Goal: Answer question/provide support: Answer question/provide support

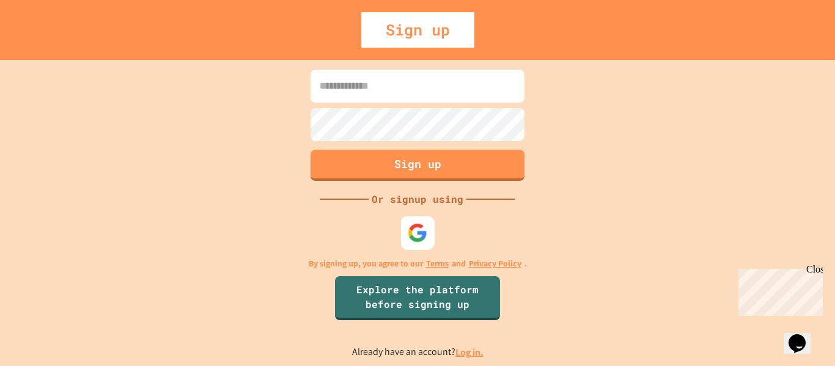
click at [418, 227] on img at bounding box center [418, 233] width 20 height 20
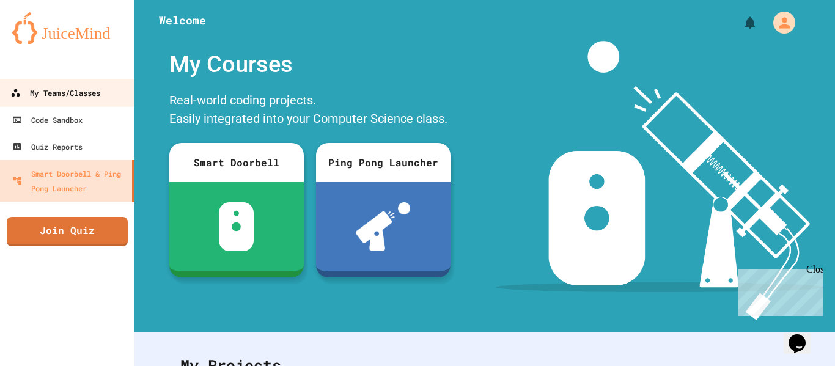
click at [72, 88] on div "My Teams/Classes" at bounding box center [55, 93] width 90 height 15
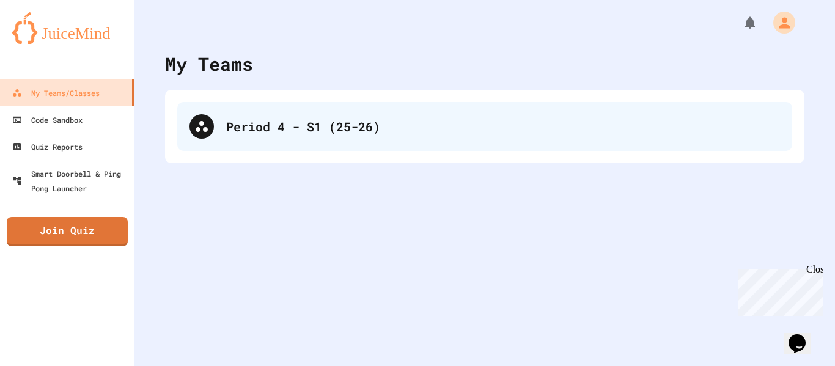
click at [254, 134] on div "Period 4 - S1 (25-26)" at bounding box center [503, 126] width 554 height 18
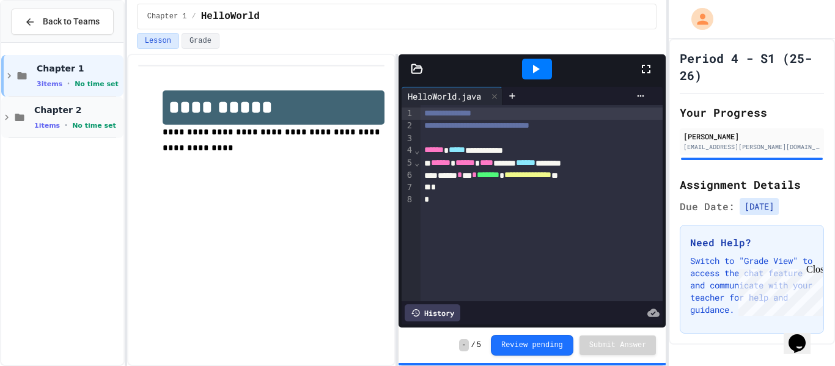
click at [65, 125] on div "1 items • No time set" at bounding box center [77, 125] width 87 height 10
click at [79, 158] on div "SimpleProgram No time set" at bounding box center [77, 159] width 87 height 27
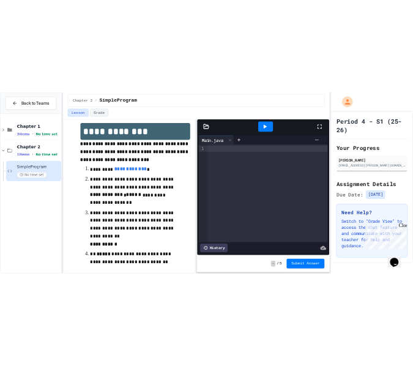
scroll to position [28, 0]
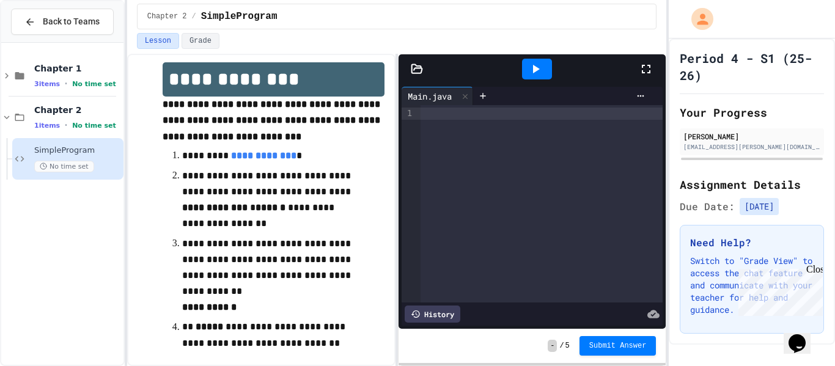
click at [651, 72] on icon at bounding box center [646, 69] width 9 height 9
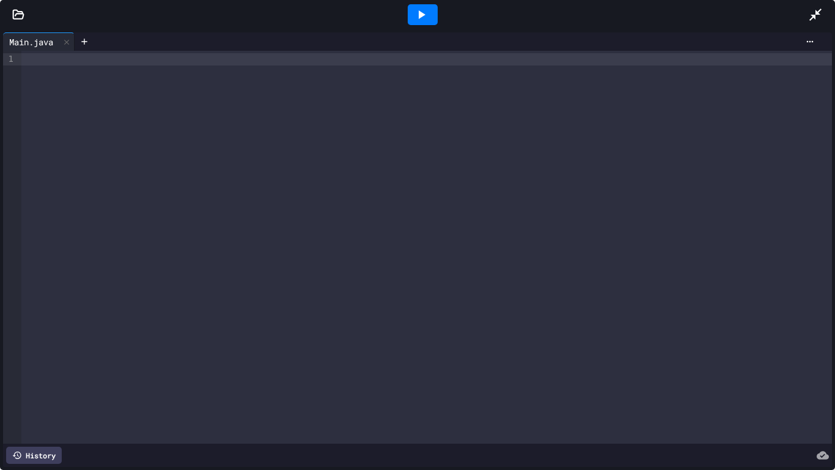
click at [825, 12] on div at bounding box center [821, 14] width 27 height 33
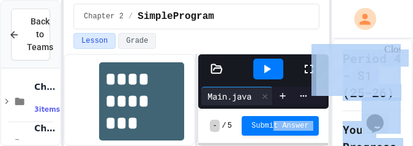
drag, startPoint x: 268, startPoint y: 144, endPoint x: 278, endPoint y: 218, distance: 75.2
click at [278, 146] on html "**********" at bounding box center [206, 73] width 413 height 146
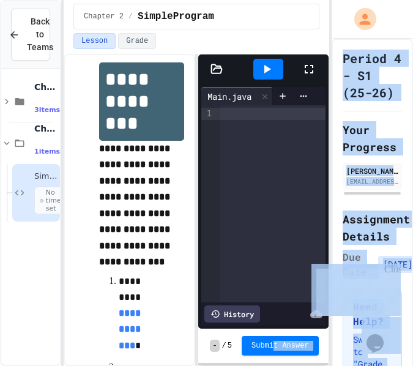
click at [304, 67] on icon at bounding box center [308, 69] width 9 height 9
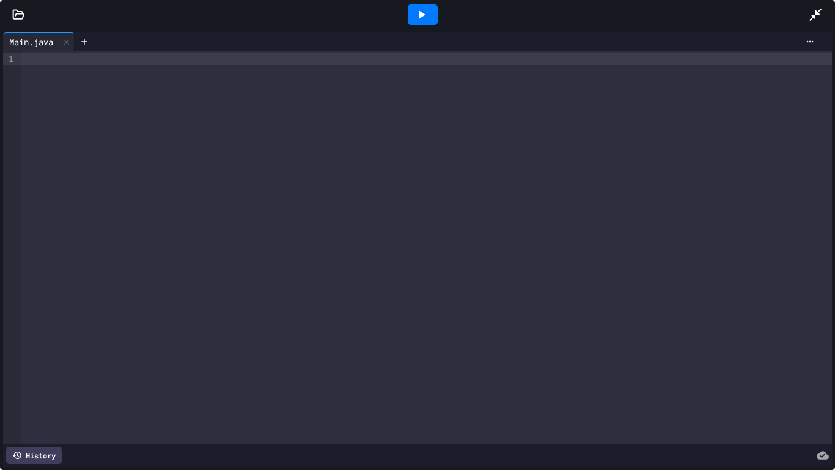
click at [822, 6] on div at bounding box center [821, 14] width 27 height 33
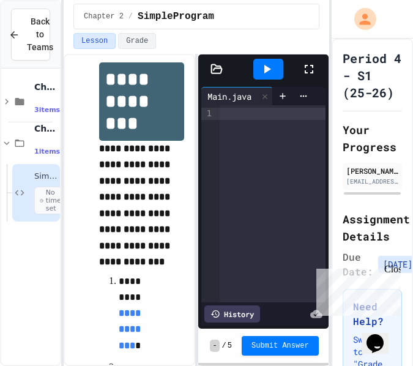
click at [226, 132] on div at bounding box center [272, 203] width 105 height 197
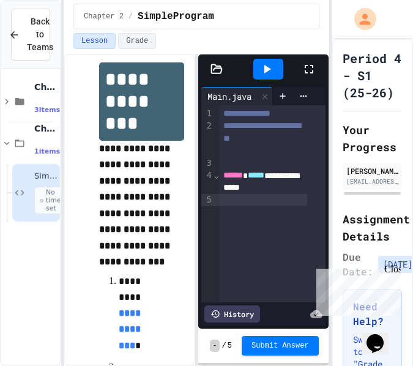
click at [293, 191] on div "**********" at bounding box center [263, 181] width 87 height 24
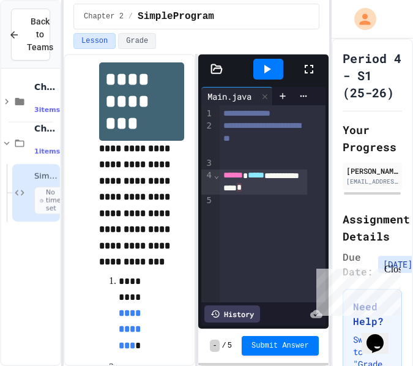
click at [253, 199] on div at bounding box center [263, 200] width 87 height 12
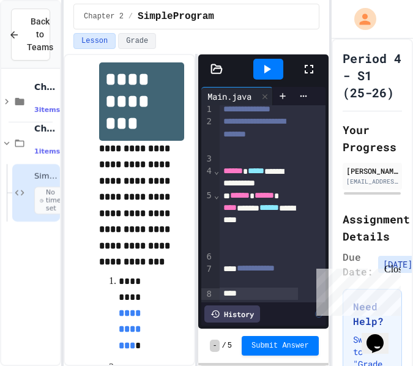
scroll to position [23, 0]
click at [238, 287] on div at bounding box center [259, 293] width 78 height 12
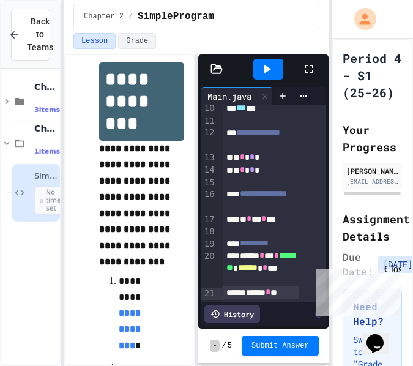
scroll to position [242, 0]
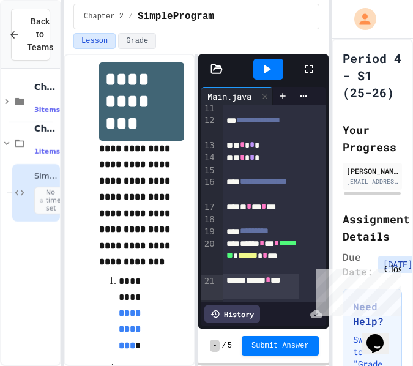
click at [224, 276] on div "****** * ***" at bounding box center [261, 286] width 76 height 24
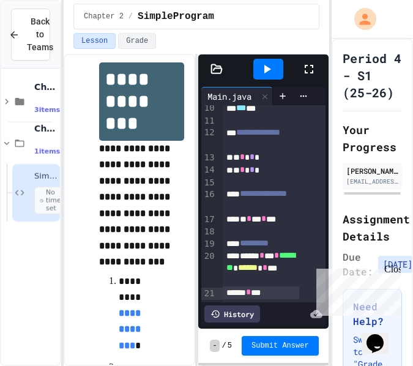
click at [281, 286] on div "****** * ***" at bounding box center [261, 292] width 76 height 12
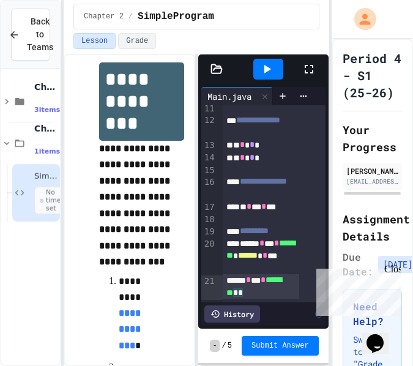
scroll to position [242, 0]
click at [297, 252] on div "****** * *** * ******* * ****** * **" at bounding box center [261, 255] width 76 height 37
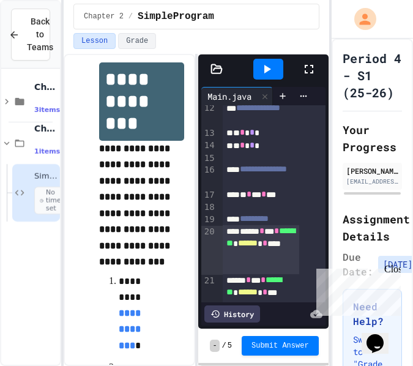
scroll to position [257, 0]
click at [295, 274] on div "****** * *** * ******* * ****** * **" at bounding box center [261, 286] width 76 height 25
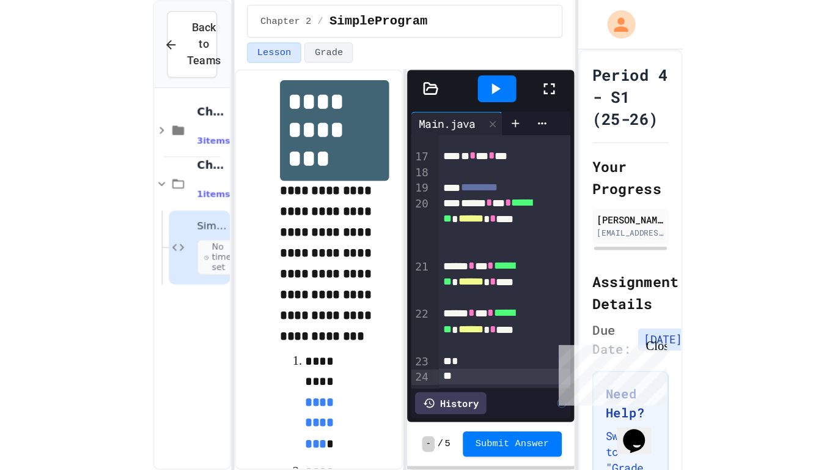
scroll to position [330, 0]
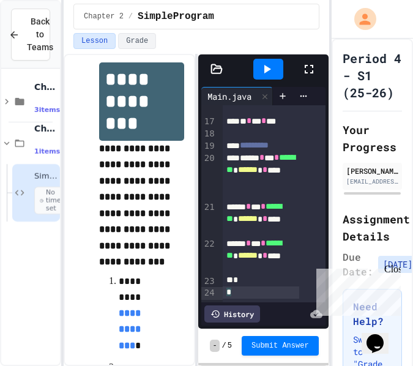
click at [313, 65] on icon at bounding box center [308, 69] width 15 height 15
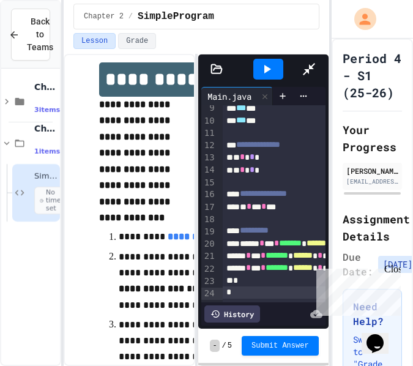
scroll to position [0, 0]
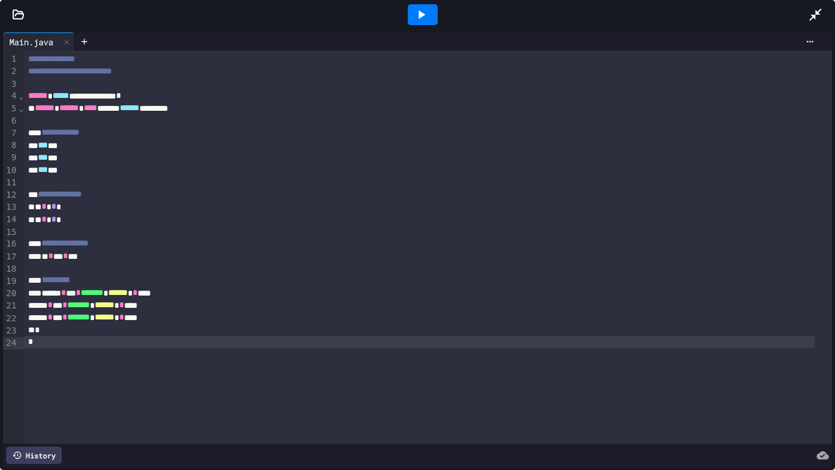
click at [421, 17] on icon at bounding box center [422, 14] width 7 height 9
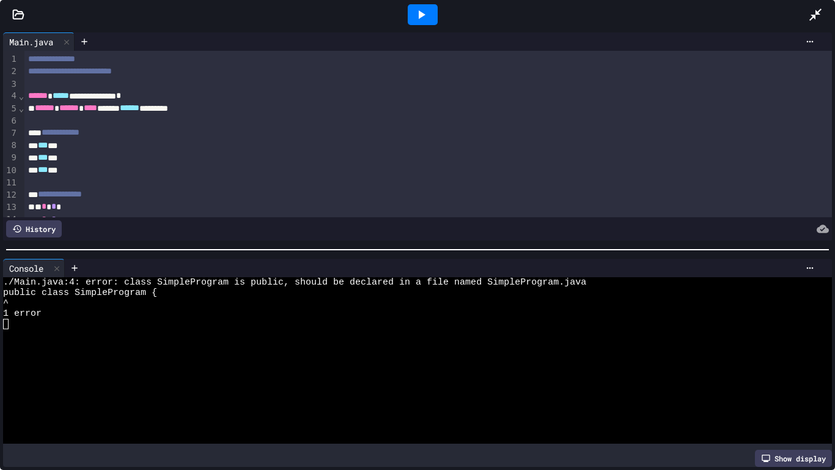
click at [183, 291] on div "public class SimpleProgram {" at bounding box center [407, 292] width 809 height 10
click at [819, 12] on icon at bounding box center [816, 15] width 12 height 12
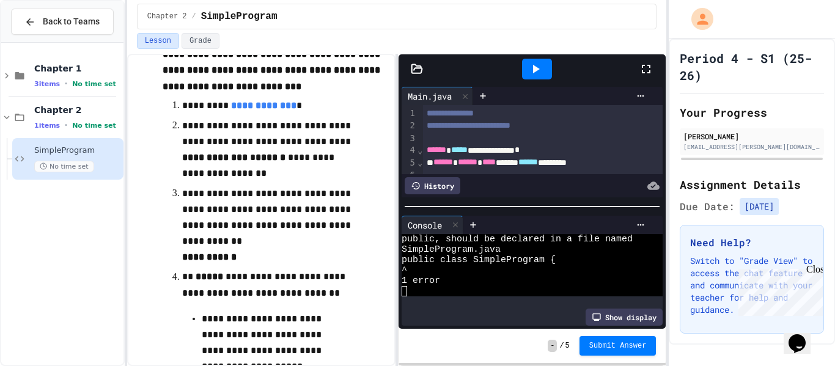
scroll to position [38, 0]
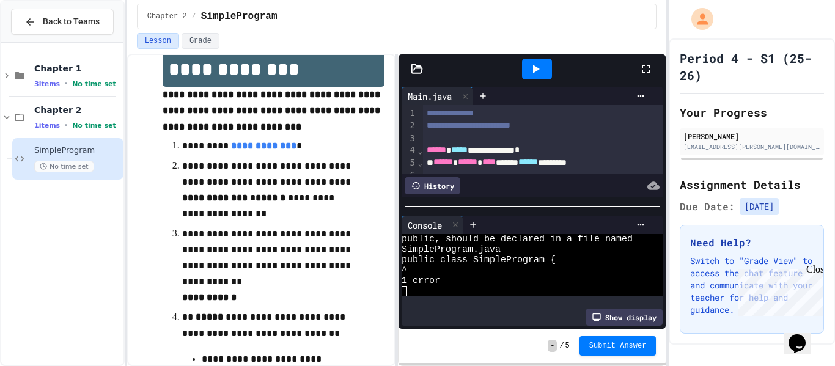
click at [420, 68] on icon at bounding box center [417, 68] width 10 height 9
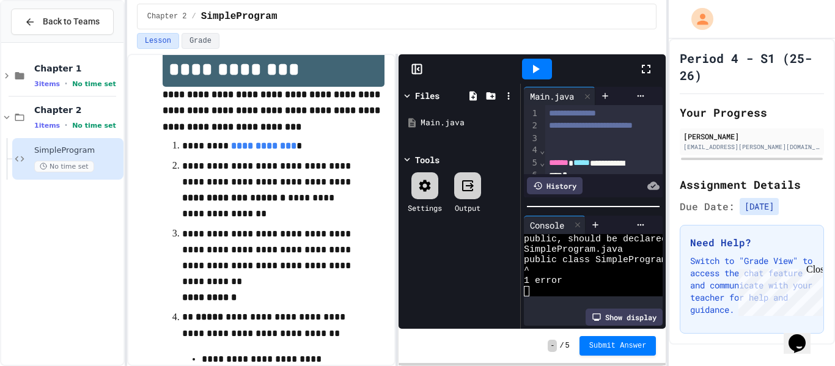
scroll to position [52, 0]
click at [507, 94] on icon at bounding box center [508, 95] width 11 height 11
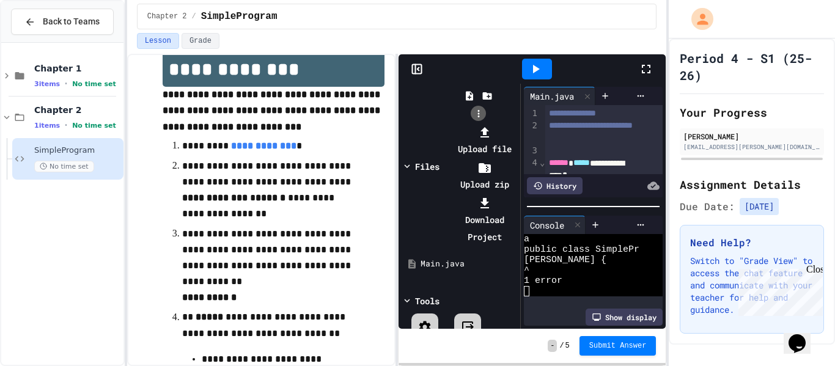
click at [507, 124] on div at bounding box center [479, 124] width 78 height 0
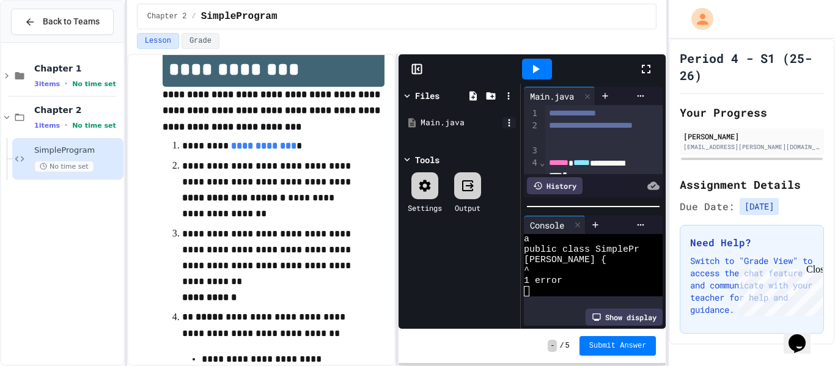
click at [505, 119] on icon at bounding box center [509, 122] width 11 height 11
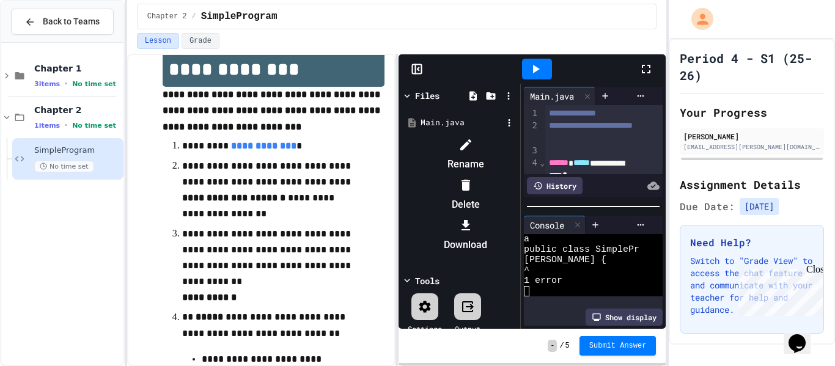
click at [517, 143] on div at bounding box center [465, 145] width 103 height 20
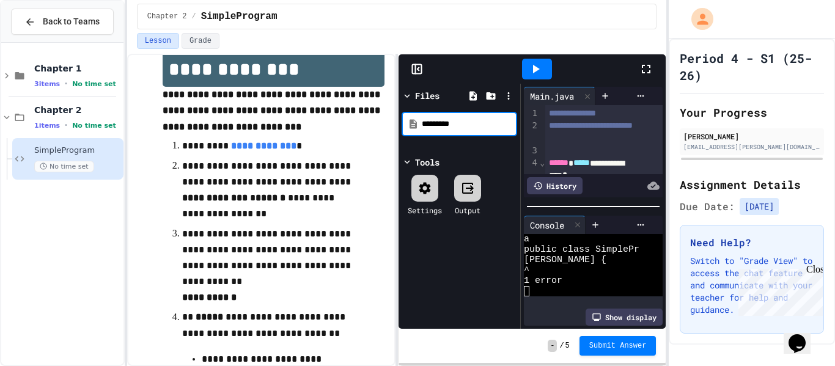
drag, startPoint x: 473, startPoint y: 120, endPoint x: 377, endPoint y: 119, distance: 96.0
click at [377, 119] on div "**********" at bounding box center [397, 210] width 540 height 312
type input "**********"
click at [500, 163] on div "**********" at bounding box center [460, 206] width 122 height 245
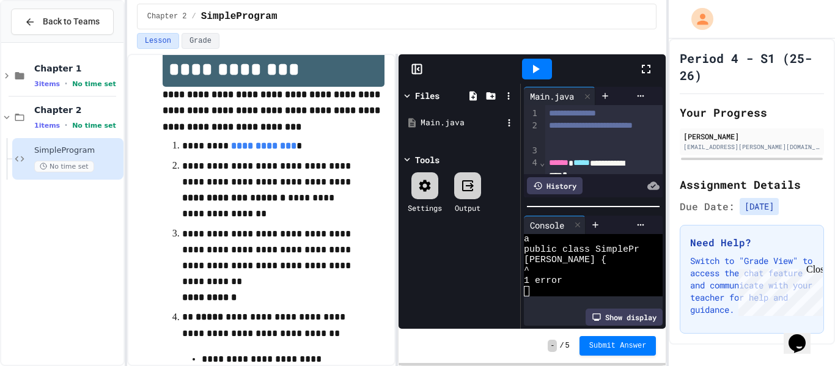
click at [451, 119] on div "Main.java" at bounding box center [462, 123] width 82 height 12
click at [502, 119] on div "Main.java" at bounding box center [462, 123] width 82 height 12
click at [510, 122] on icon at bounding box center [510, 122] width 2 height 7
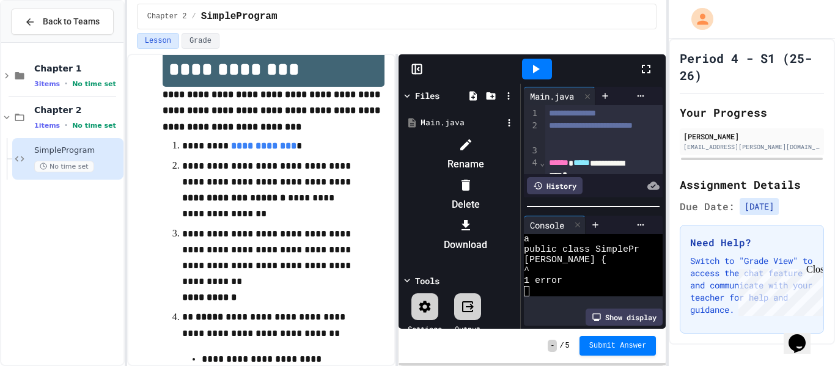
click at [473, 139] on icon at bounding box center [466, 145] width 15 height 15
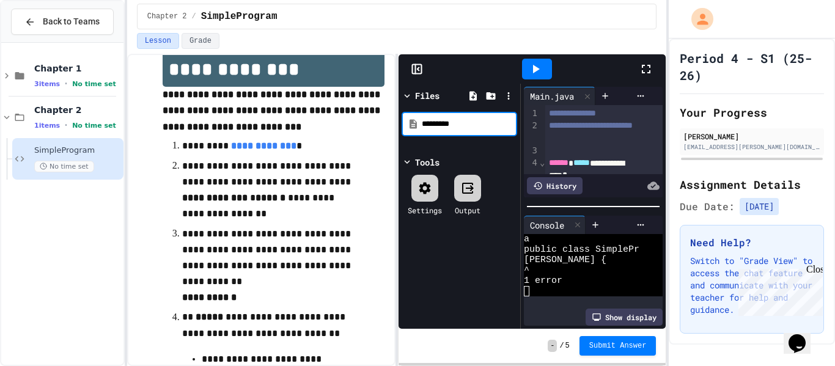
drag, startPoint x: 480, startPoint y: 129, endPoint x: 410, endPoint y: 135, distance: 69.9
click at [410, 135] on div "*********" at bounding box center [460, 124] width 116 height 24
type input "**********"
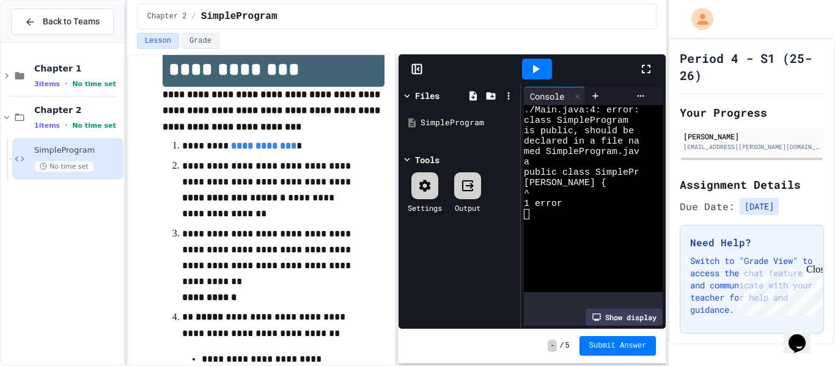
click at [431, 180] on icon at bounding box center [425, 186] width 15 height 15
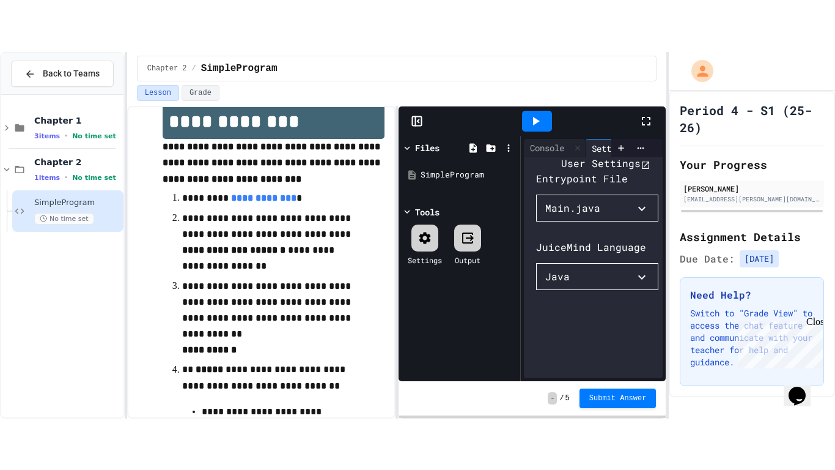
scroll to position [60, 0]
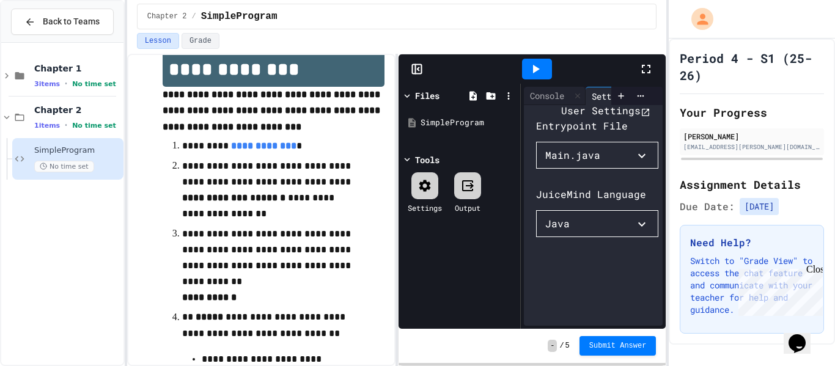
click at [648, 69] on icon at bounding box center [646, 69] width 15 height 15
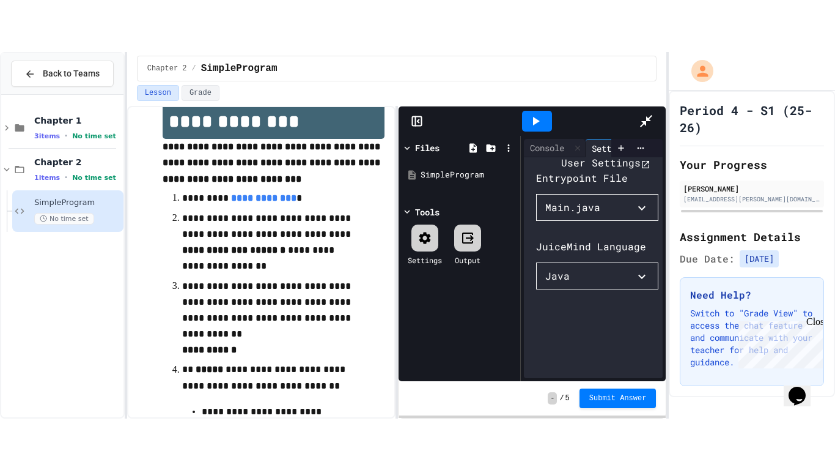
scroll to position [24, 0]
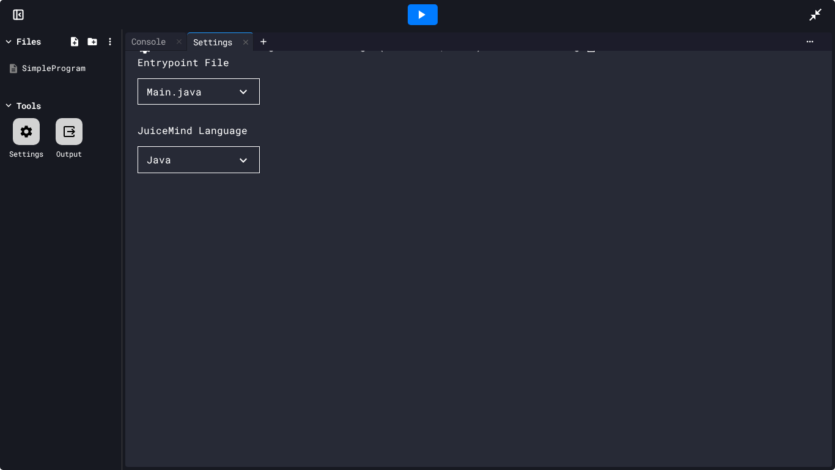
click at [189, 99] on div "Main.java" at bounding box center [174, 91] width 55 height 15
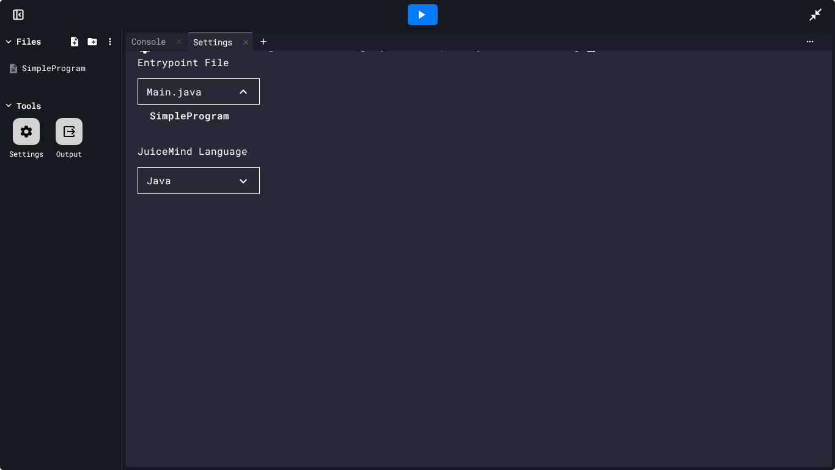
click at [191, 125] on li "SimpleProgram" at bounding box center [189, 116] width 79 height 20
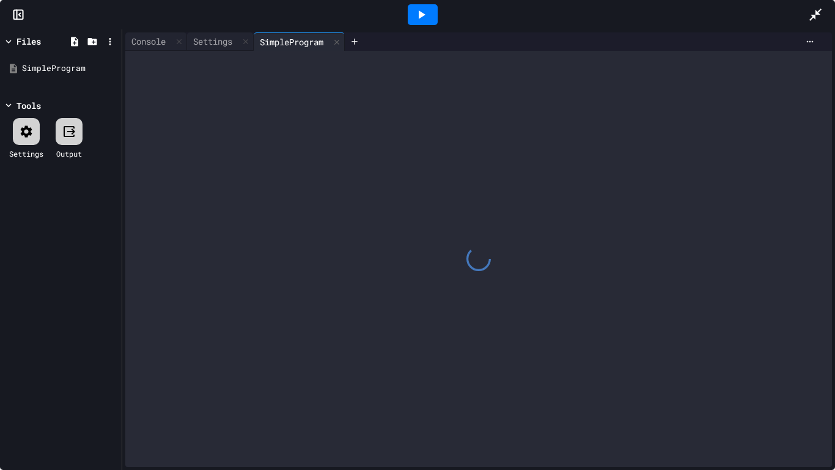
scroll to position [0, 0]
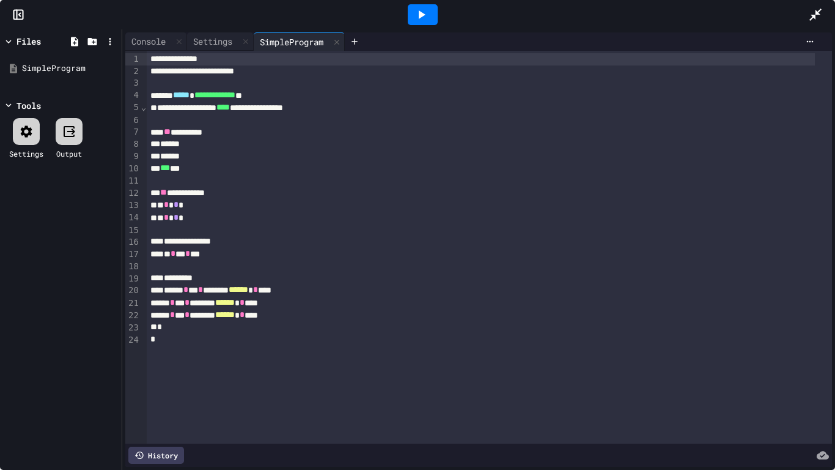
click at [415, 7] on icon at bounding box center [421, 14] width 15 height 15
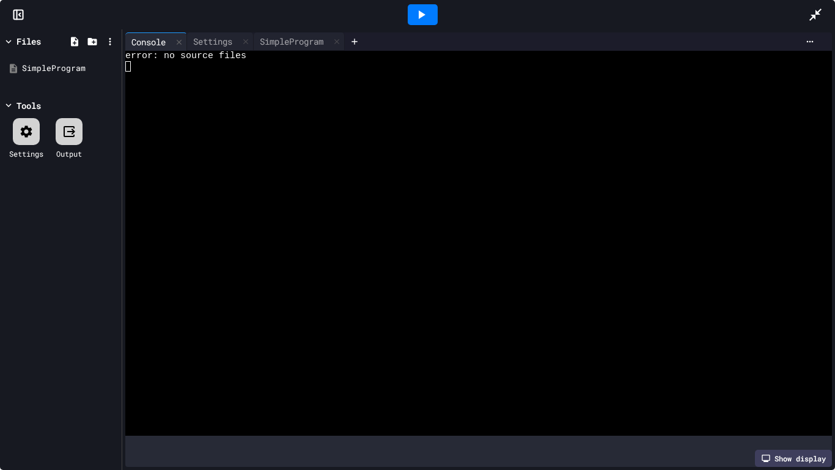
click at [418, 10] on icon at bounding box center [421, 14] width 15 height 15
click at [292, 44] on div "SimpleProgram" at bounding box center [292, 41] width 76 height 13
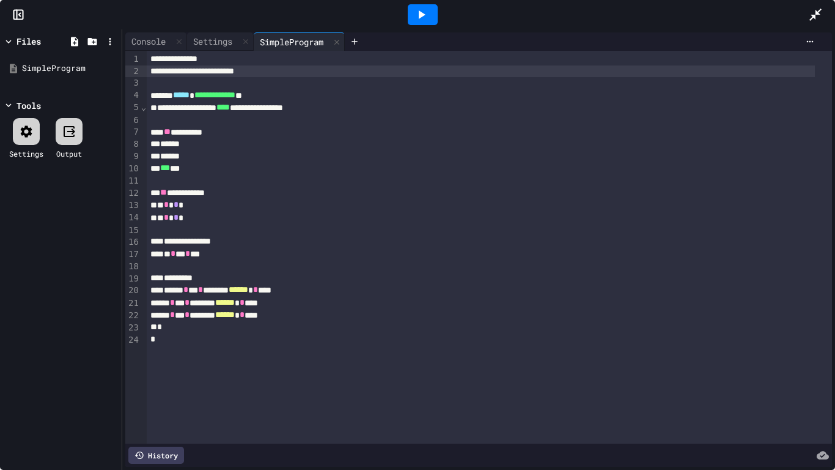
click at [288, 73] on div "**********" at bounding box center [481, 71] width 668 height 12
click at [418, 11] on icon at bounding box center [421, 14] width 15 height 15
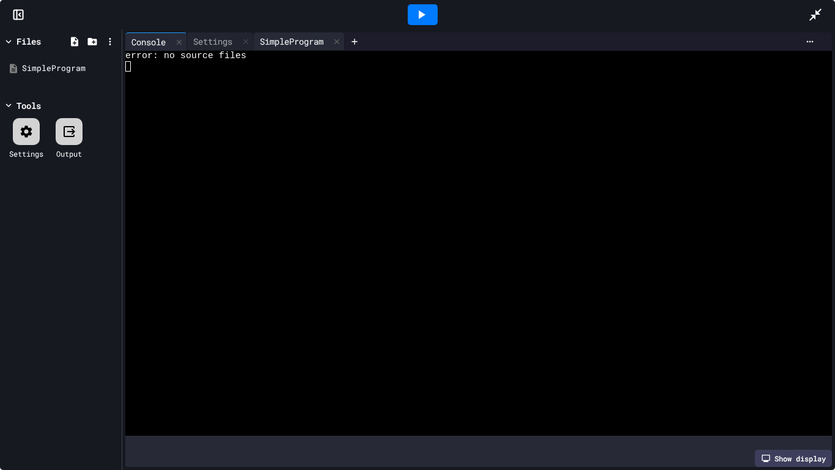
click at [290, 45] on div "SimpleProgram" at bounding box center [292, 41] width 76 height 13
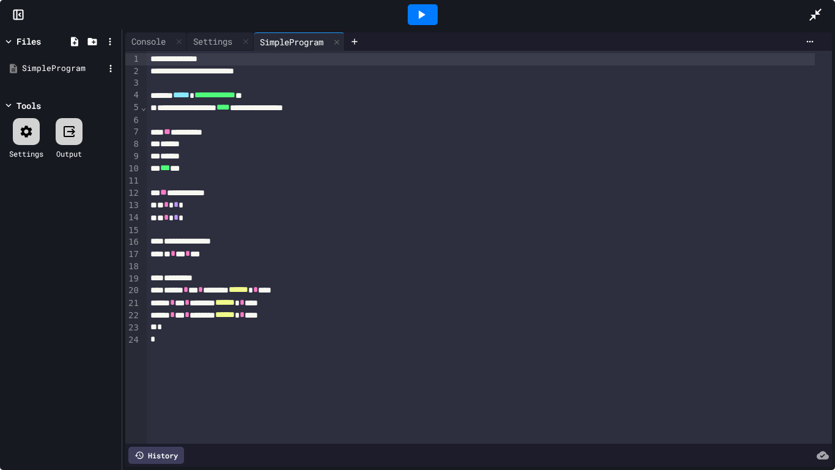
click at [46, 59] on div "SimpleProgram" at bounding box center [61, 68] width 116 height 22
click at [30, 122] on div at bounding box center [26, 131] width 27 height 27
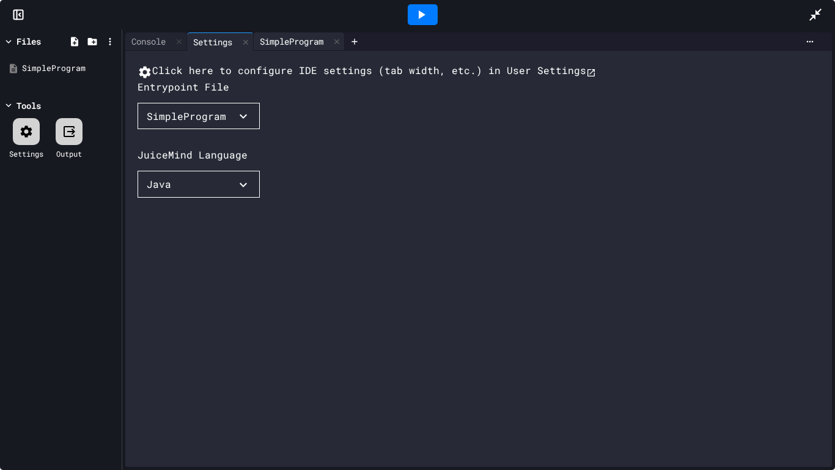
click at [291, 42] on div "SimpleProgram" at bounding box center [292, 41] width 76 height 13
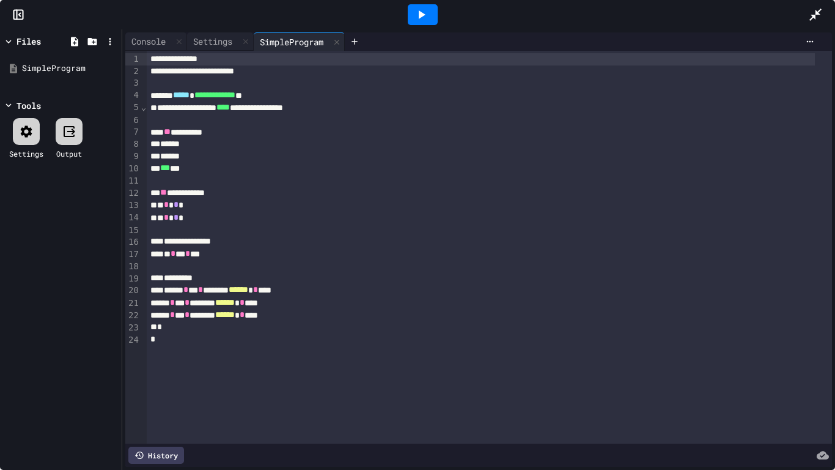
click at [167, 290] on div "****** * *** * ******** ****** * ***" at bounding box center [481, 290] width 668 height 12
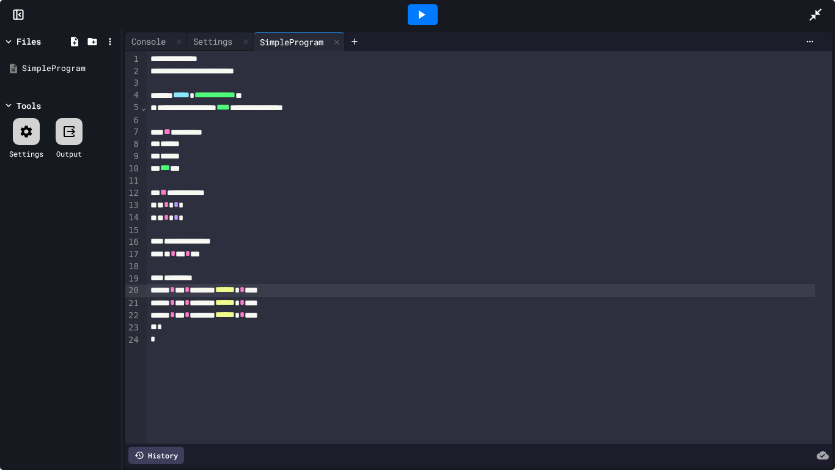
click at [432, 12] on div at bounding box center [423, 14] width 30 height 21
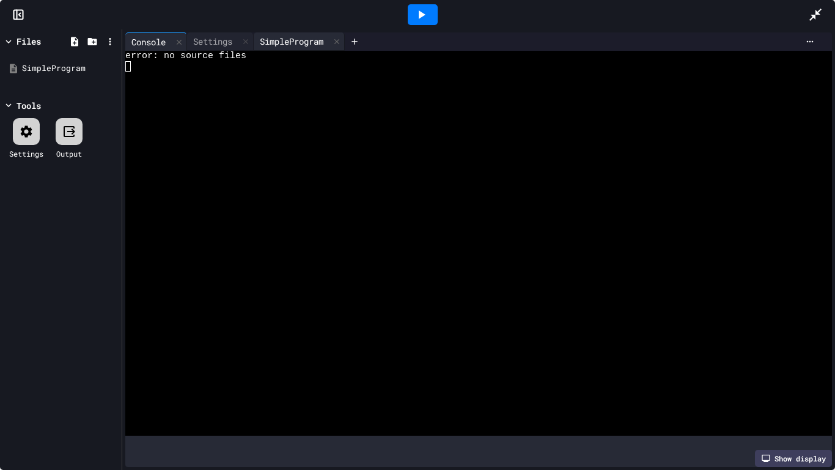
click at [275, 46] on div "SimpleProgram" at bounding box center [292, 41] width 76 height 13
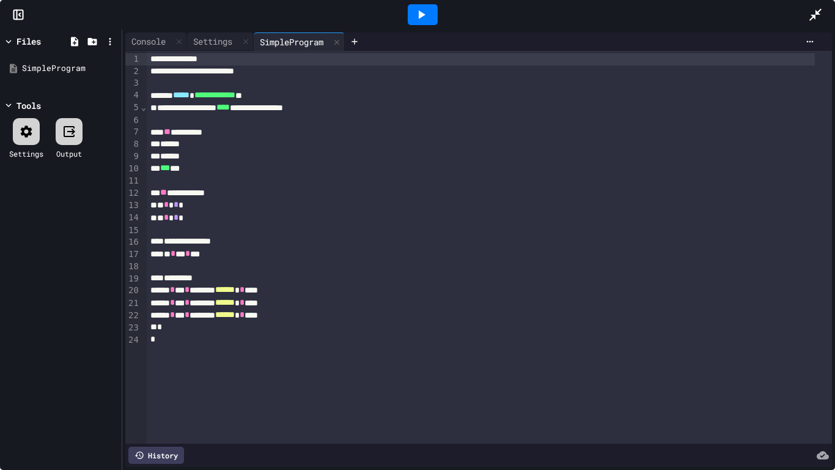
click at [411, 18] on div at bounding box center [423, 14] width 30 height 21
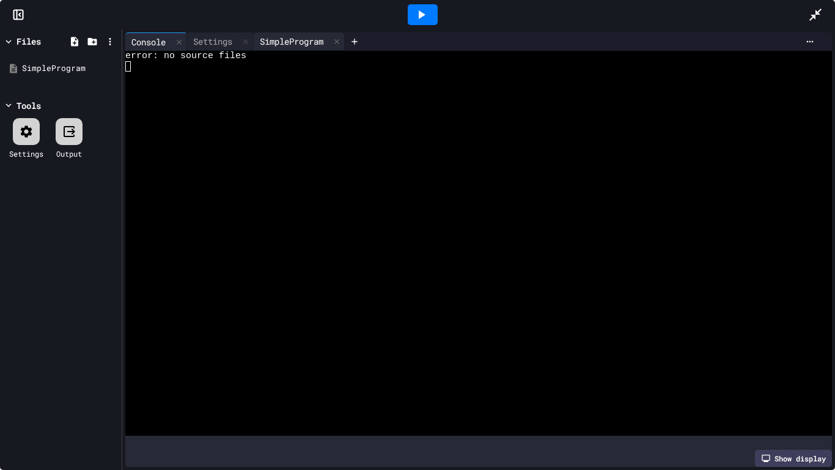
click at [295, 43] on div "SimpleProgram" at bounding box center [292, 41] width 76 height 13
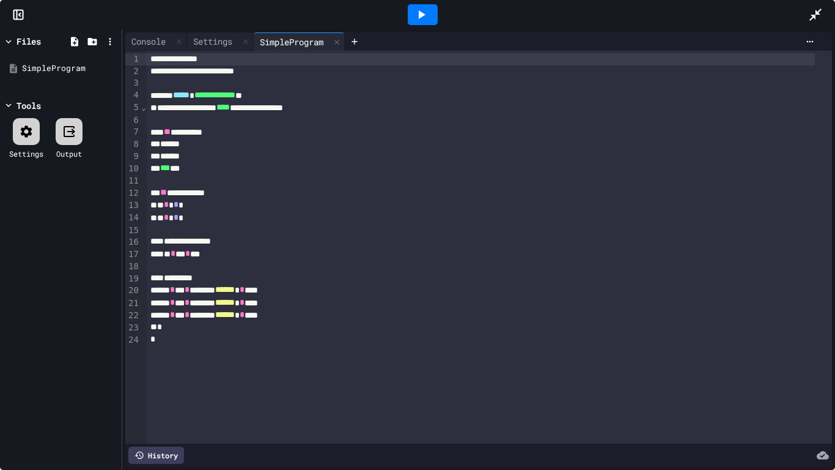
click at [33, 133] on icon at bounding box center [26, 131] width 15 height 15
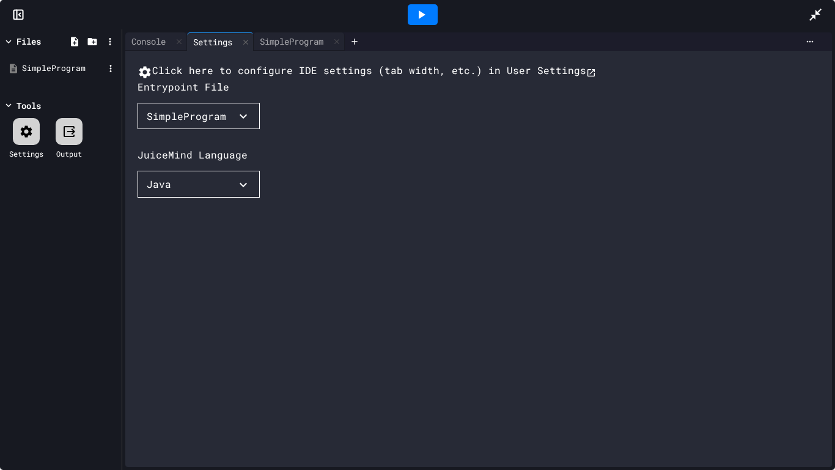
click at [82, 67] on div "SimpleProgram" at bounding box center [63, 68] width 82 height 12
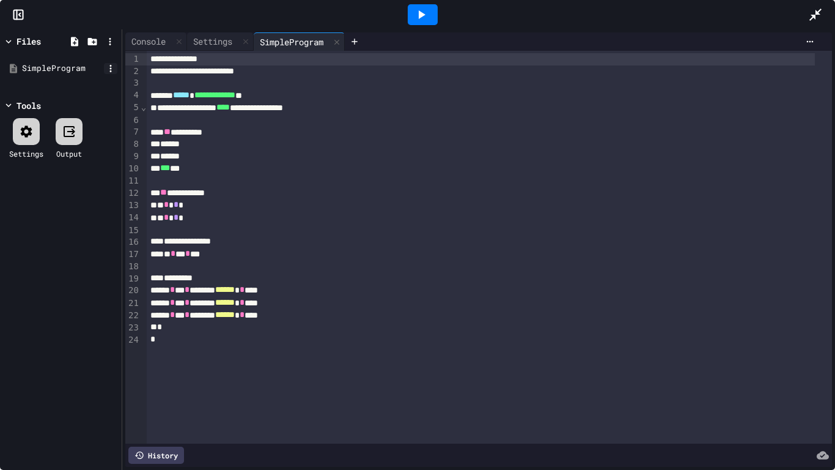
click at [108, 67] on icon at bounding box center [110, 68] width 11 height 11
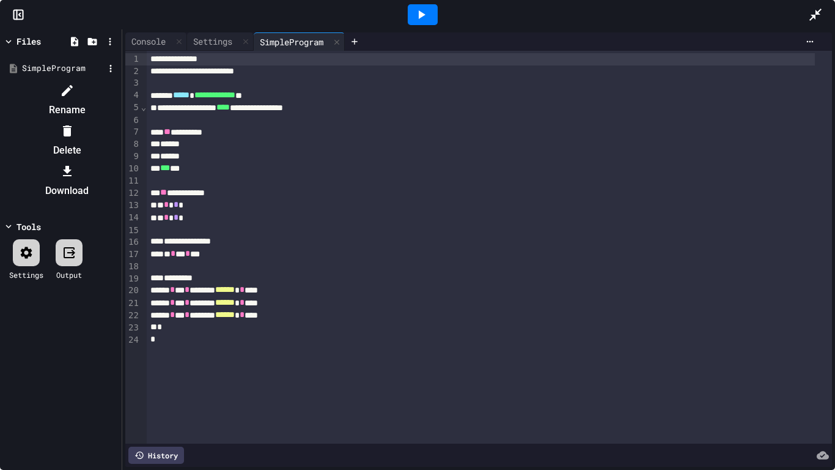
click at [119, 87] on div at bounding box center [66, 91] width 103 height 20
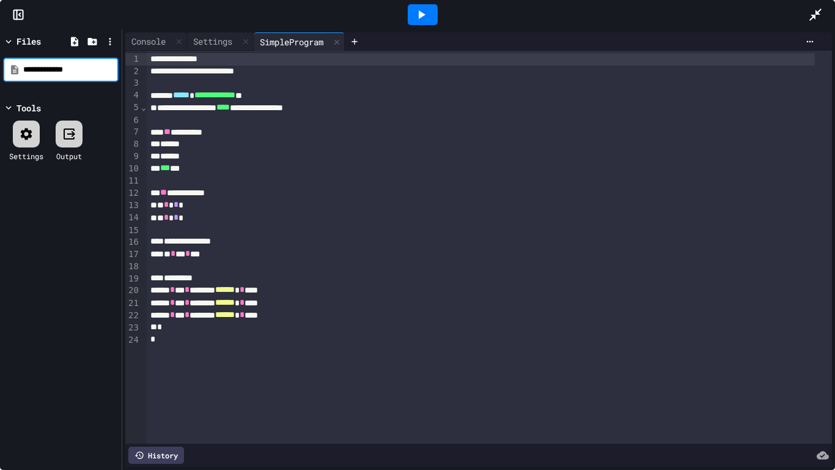
click at [81, 72] on input "**********" at bounding box center [69, 70] width 93 height 12
type input "**********"
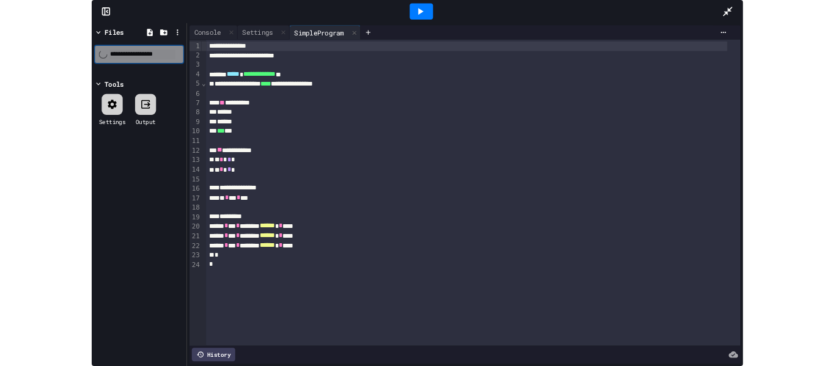
scroll to position [0, 0]
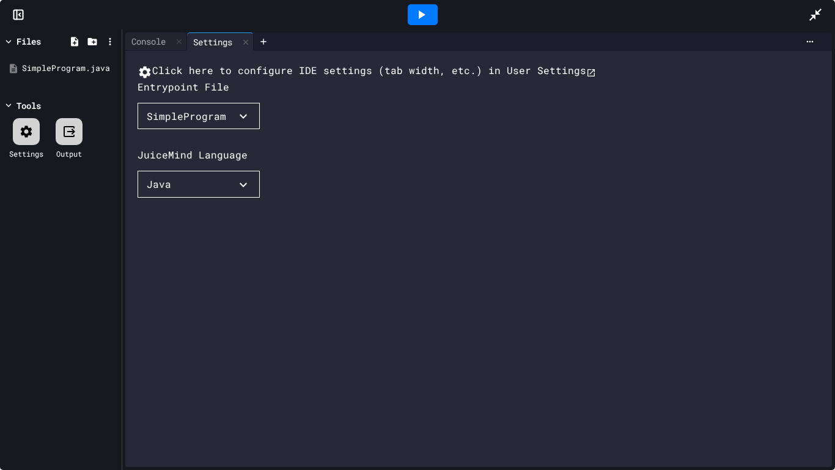
click at [171, 124] on div "SimpleProgram" at bounding box center [186, 116] width 79 height 15
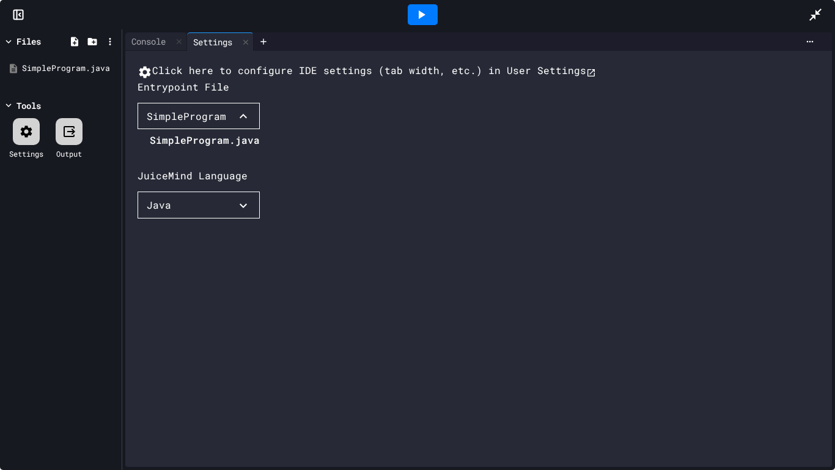
click at [182, 150] on li "SimpleProgram.java" at bounding box center [205, 140] width 110 height 20
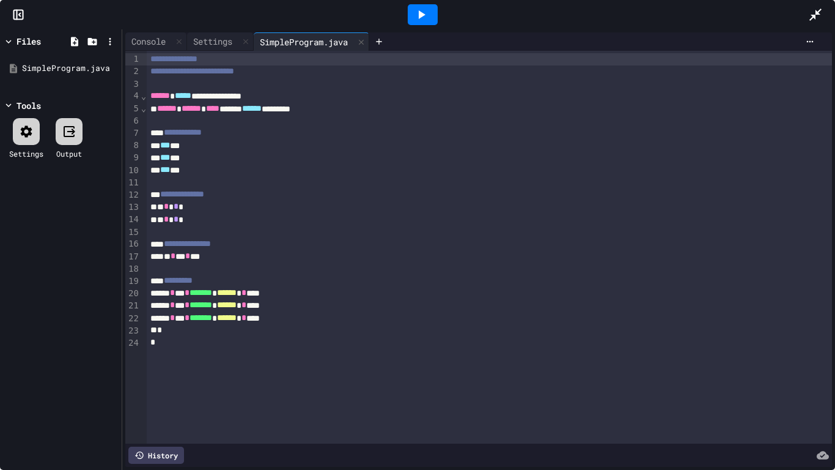
click at [429, 6] on div at bounding box center [423, 14] width 30 height 21
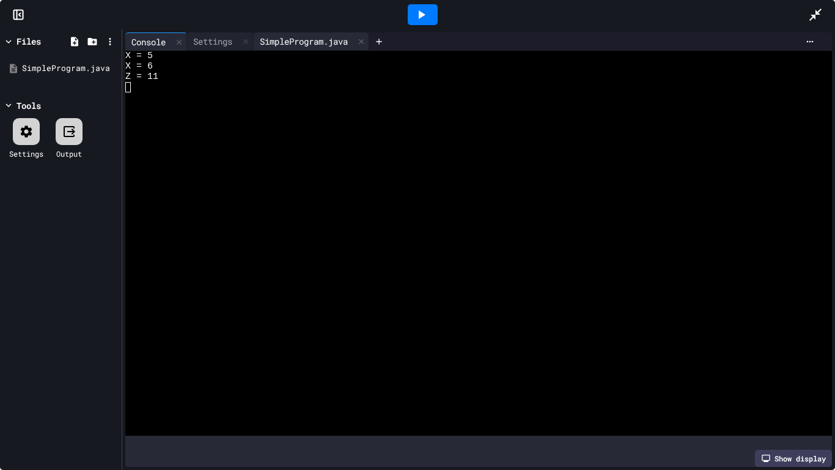
click at [308, 36] on div "SimpleProgram.java" at bounding box center [304, 41] width 100 height 13
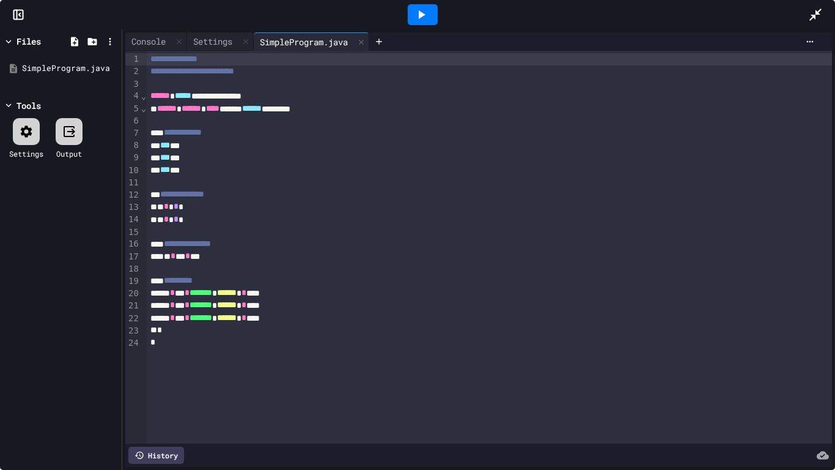
click at [818, 12] on icon at bounding box center [816, 15] width 12 height 12
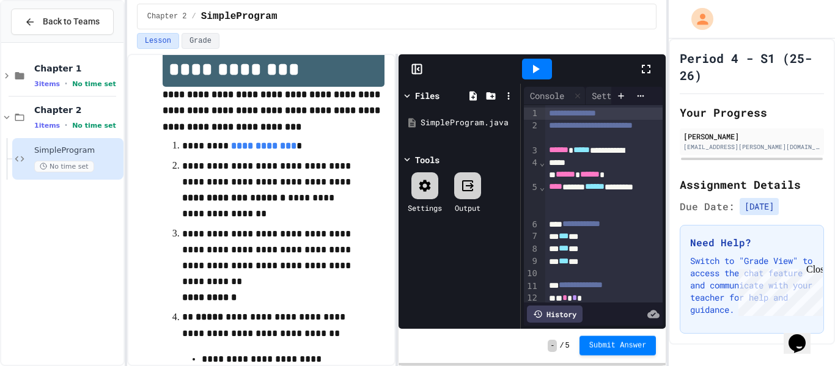
click at [630, 350] on button "Submit Answer" at bounding box center [618, 346] width 77 height 20
